Goal: Task Accomplishment & Management: Use online tool/utility

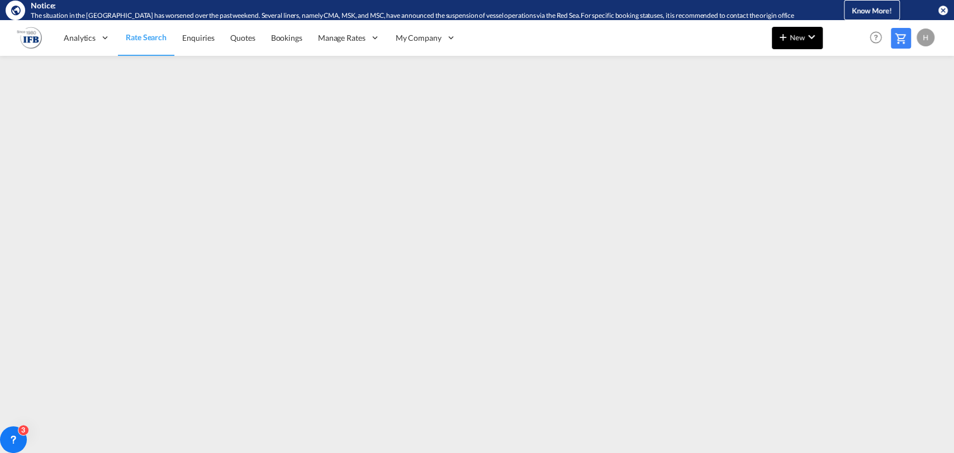
click at [791, 41] on span "New" at bounding box center [797, 37] width 42 height 9
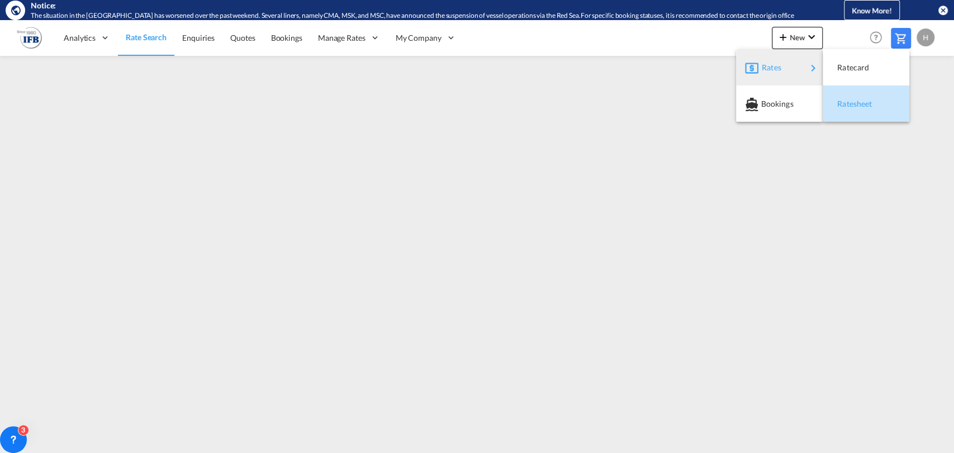
click at [847, 103] on span "Ratesheet" at bounding box center [843, 104] width 12 height 22
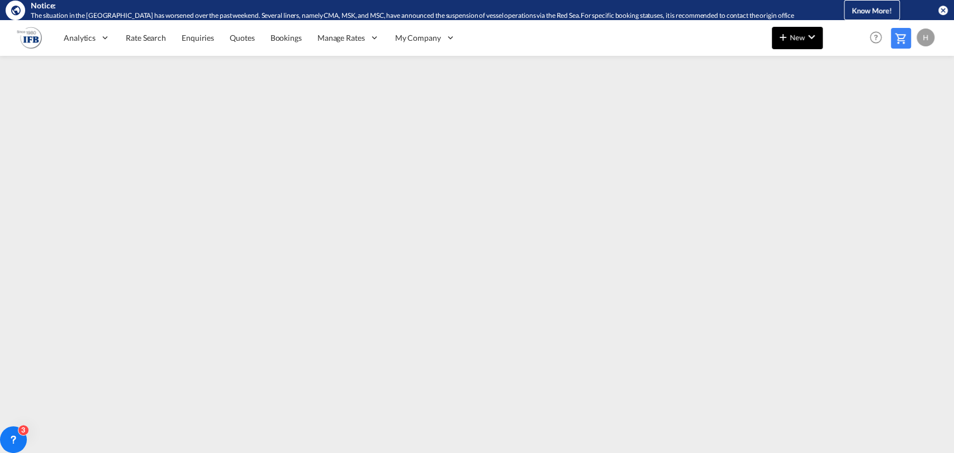
click at [791, 37] on span "New" at bounding box center [797, 37] width 42 height 9
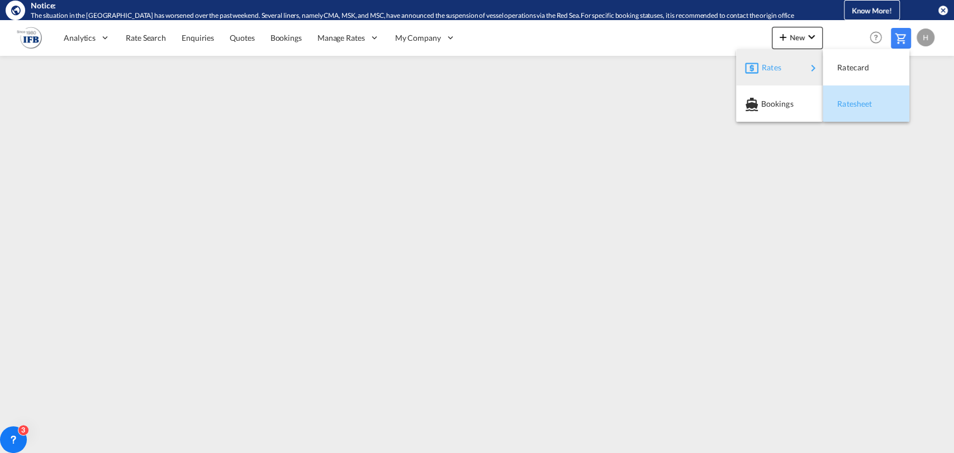
click at [841, 102] on span "Ratesheet" at bounding box center [843, 104] width 12 height 22
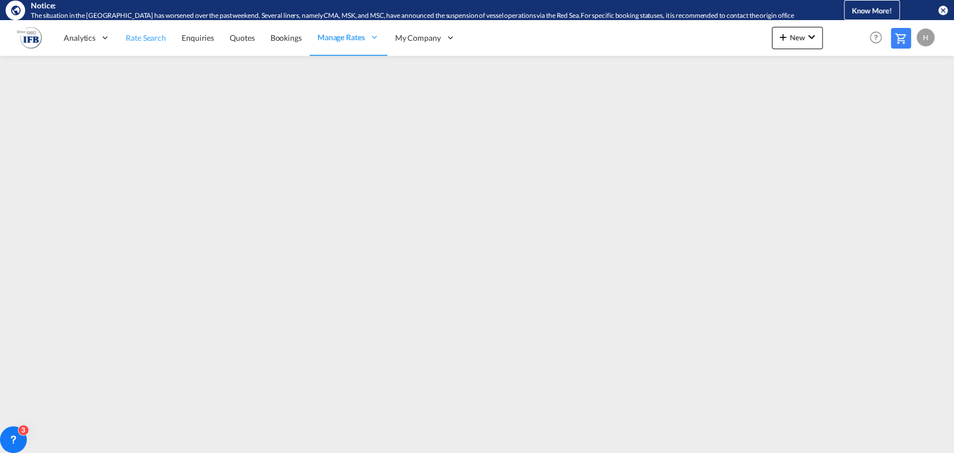
click at [135, 38] on span "Rate Search" at bounding box center [146, 37] width 40 height 9
